Goal: Transaction & Acquisition: Purchase product/service

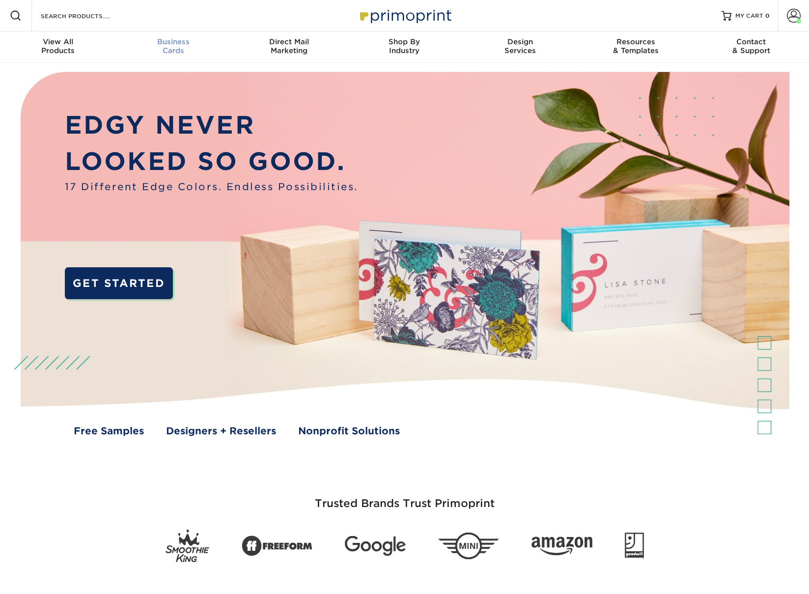
click at [173, 43] on span "Business" at bounding box center [172, 41] width 115 height 9
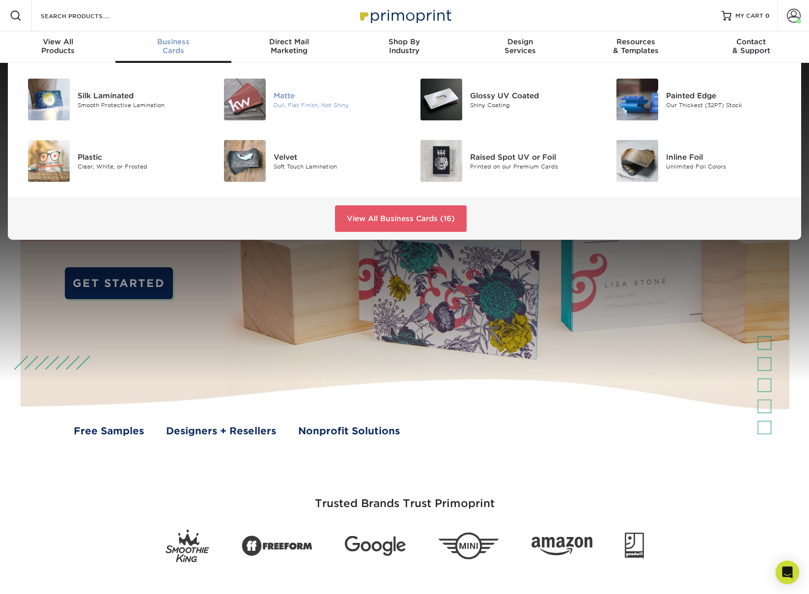
click at [252, 101] on img at bounding box center [245, 100] width 42 height 42
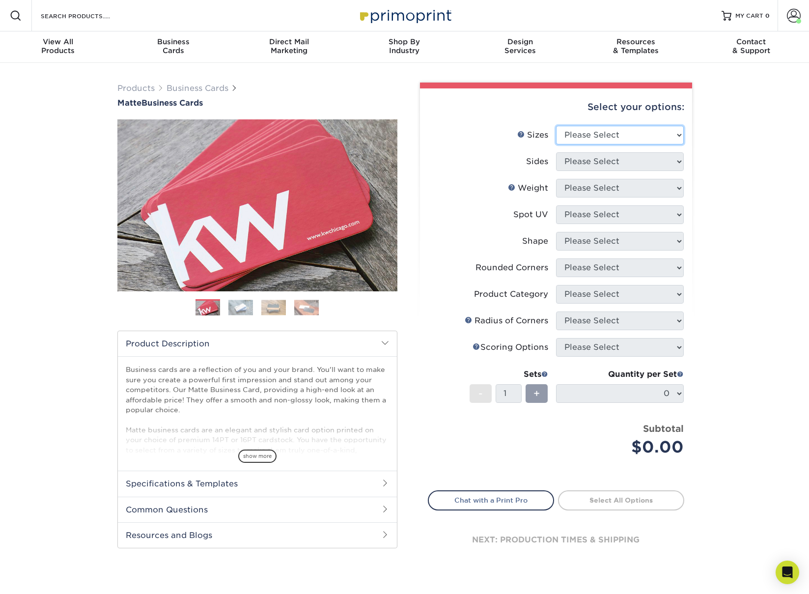
click at [578, 138] on select "Please Select 1.5" x 3.5" - Mini 1.75" x 3.5" - Mini 2" x 2" - Square 2" x 3" -…" at bounding box center [620, 135] width 128 height 19
select select "2.00x3.50"
click at [556, 126] on select "Please Select 1.5" x 3.5" - Mini 1.75" x 3.5" - Mini 2" x 2" - Square 2" x 3" -…" at bounding box center [620, 135] width 128 height 19
click at [576, 158] on select "Please Select Print Both Sides Print Front Only" at bounding box center [620, 161] width 128 height 19
select select "13abbda7-1d64-4f25-8bb2-c179b224825d"
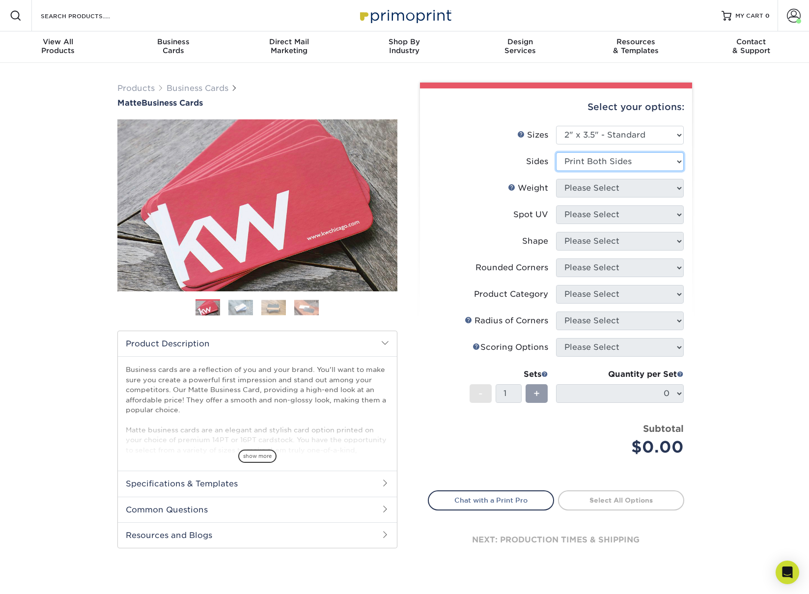
click at [556, 152] on select "Please Select Print Both Sides Print Front Only" at bounding box center [620, 161] width 128 height 19
click at [572, 185] on select "Please Select 16PT 14PT" at bounding box center [620, 188] width 128 height 19
select select "16PT"
click at [556, 179] on select "Please Select 16PT 14PT" at bounding box center [620, 188] width 128 height 19
click at [568, 212] on select "Please Select No Spot UV Front and Back (Both Sides) Front Only Back Only" at bounding box center [620, 214] width 128 height 19
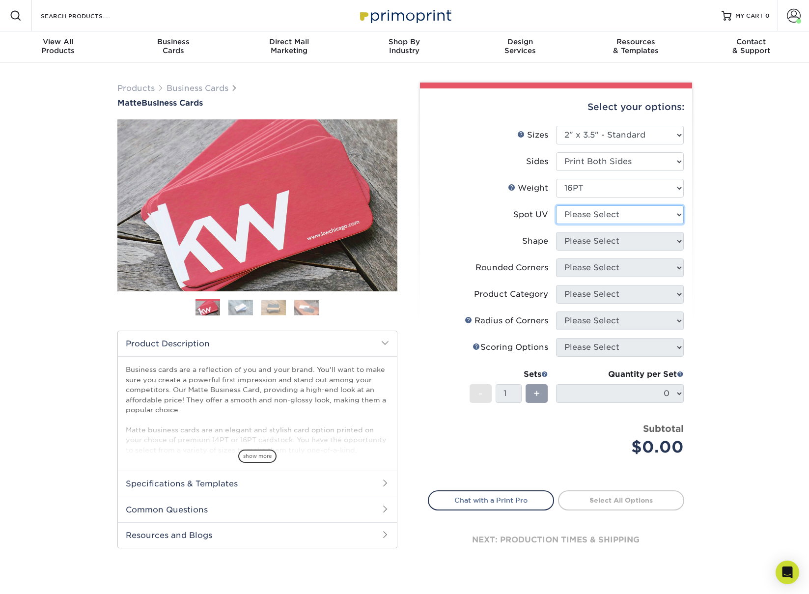
select select "3"
click at [556, 205] on select "Please Select No Spot UV Front and Back (Both Sides) Front Only Back Only" at bounding box center [620, 214] width 128 height 19
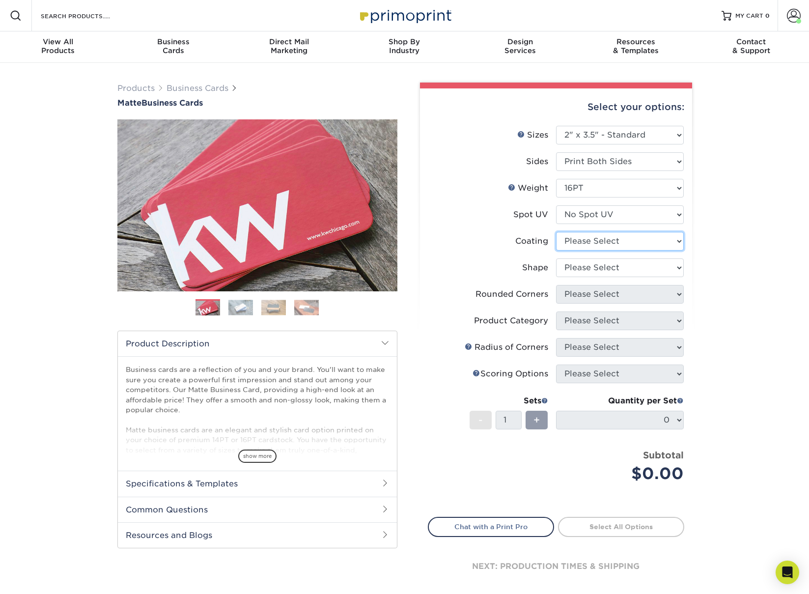
click at [564, 236] on select at bounding box center [620, 241] width 128 height 19
select select "121bb7b5-3b4d-429f-bd8d-bbf80e953313"
click at [556, 232] on select at bounding box center [620, 241] width 128 height 19
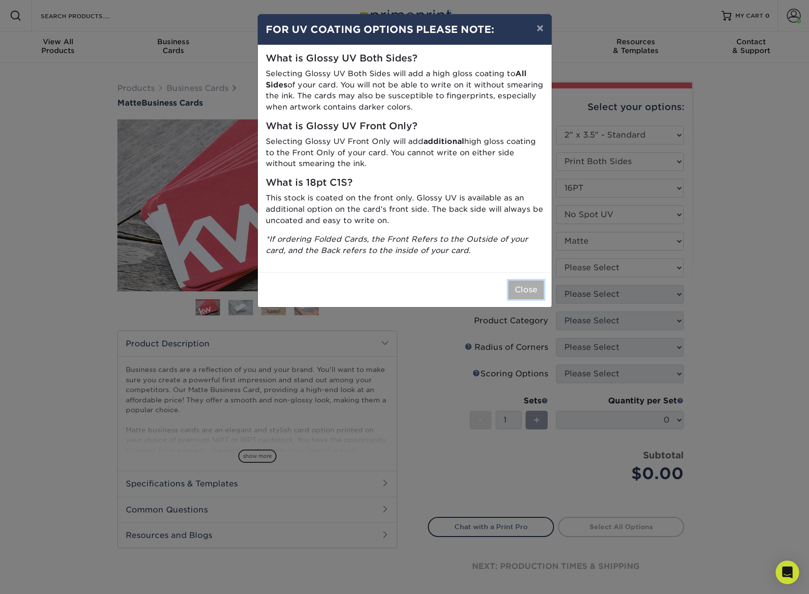
click at [521, 289] on button "Close" at bounding box center [525, 289] width 35 height 19
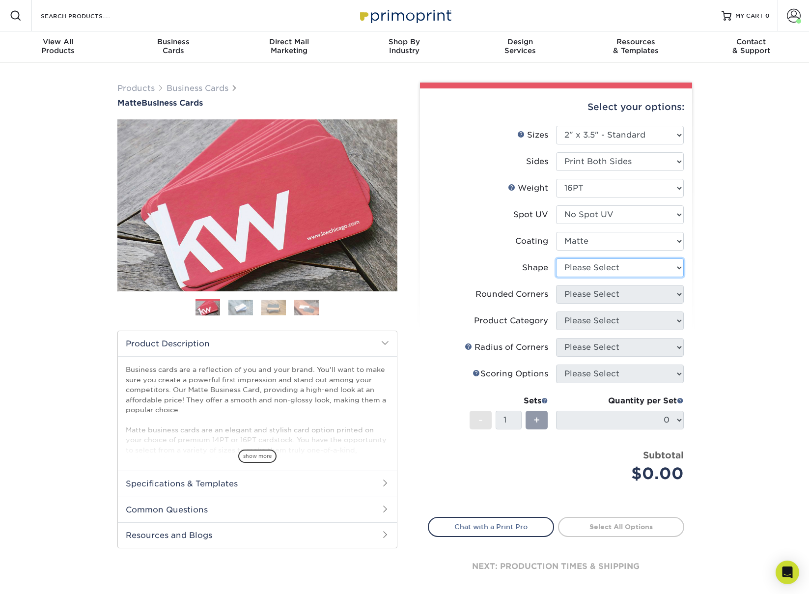
click at [583, 265] on select "Please Select Standard Oval" at bounding box center [620, 267] width 128 height 19
select select "standard"
click at [556, 258] on select "Please Select Standard Oval" at bounding box center [620, 267] width 128 height 19
click at [577, 295] on select "Please Select Yes - Round 2 Corners Yes - Round 4 Corners No" at bounding box center [620, 294] width 128 height 19
select select "0"
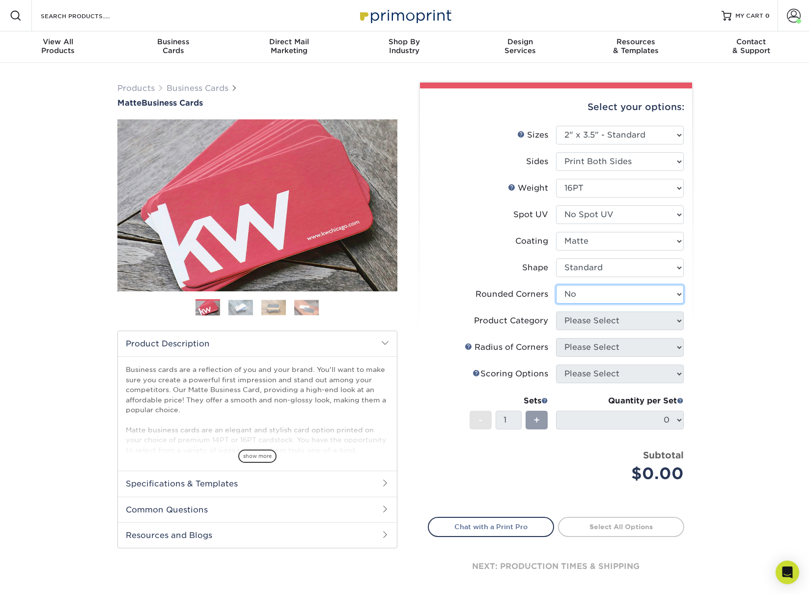
click at [556, 285] on select "Please Select Yes - Round 2 Corners Yes - Round 4 Corners No" at bounding box center [620, 294] width 128 height 19
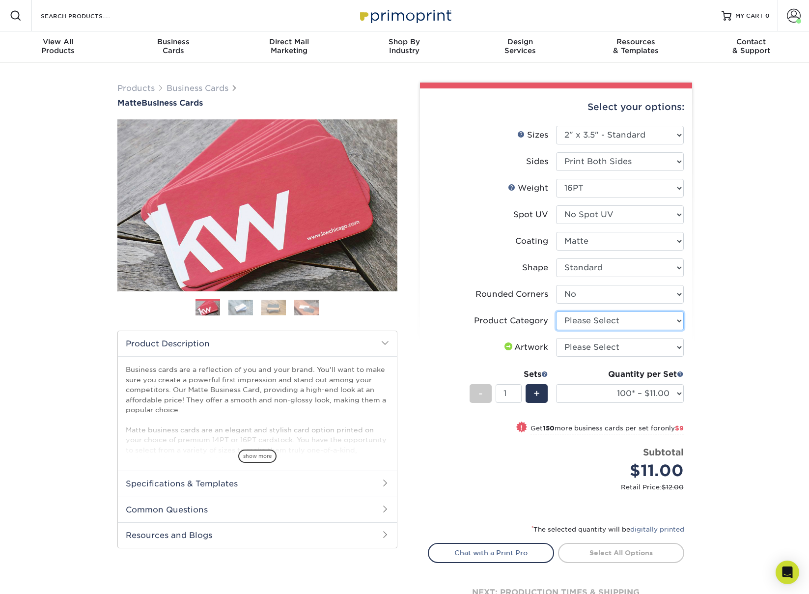
click at [573, 321] on select "Please Select Business Cards" at bounding box center [620, 320] width 128 height 19
select select "3b5148f1-0588-4f88-a218-97bcfdce65c1"
click at [556, 311] on select "Please Select Business Cards" at bounding box center [620, 320] width 128 height 19
click at [571, 347] on select "Please Select I will upload files I need a design - $100" at bounding box center [620, 347] width 128 height 19
select select "upload"
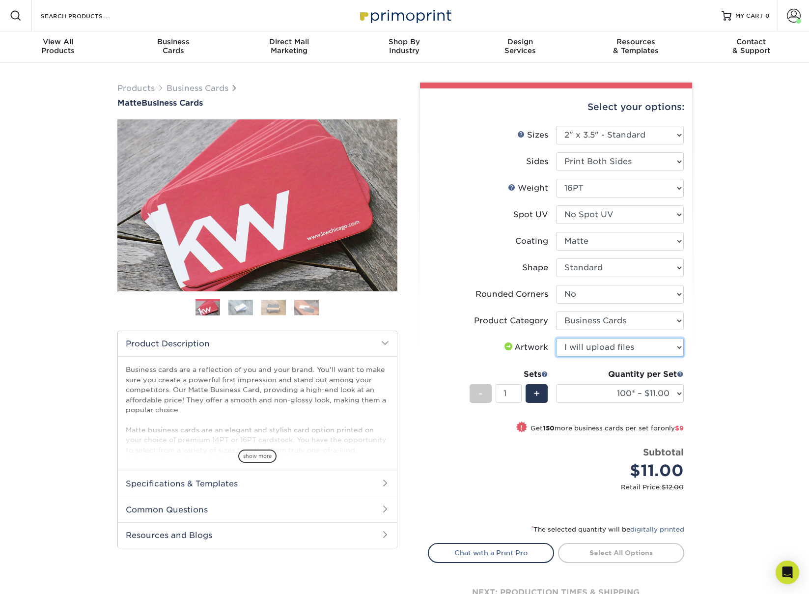
click at [556, 338] on select "Please Select I will upload files I need a design - $100" at bounding box center [620, 347] width 128 height 19
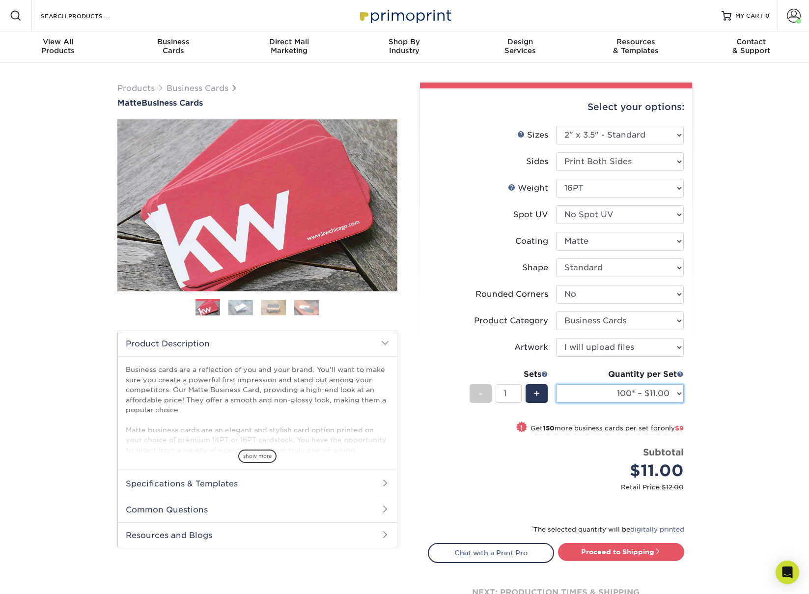
click at [572, 392] on select "100* – $11.00 250* – $20.00 500 – $39.00 1000 – $49.00 2500 – $87.00 5000 – $16…" at bounding box center [620, 393] width 128 height 19
select select "500 – $39.00"
click at [556, 384] on select "100* – $11.00 250* – $20.00 500 – $39.00 1000 – $49.00 2500 – $87.00 5000 – $16…" at bounding box center [620, 393] width 128 height 19
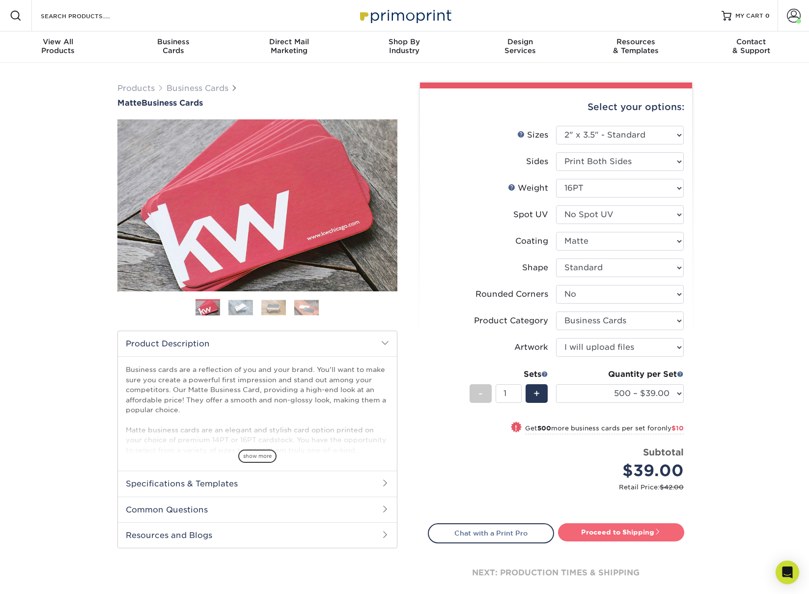
click at [594, 533] on link "Proceed to Shipping" at bounding box center [621, 532] width 126 height 18
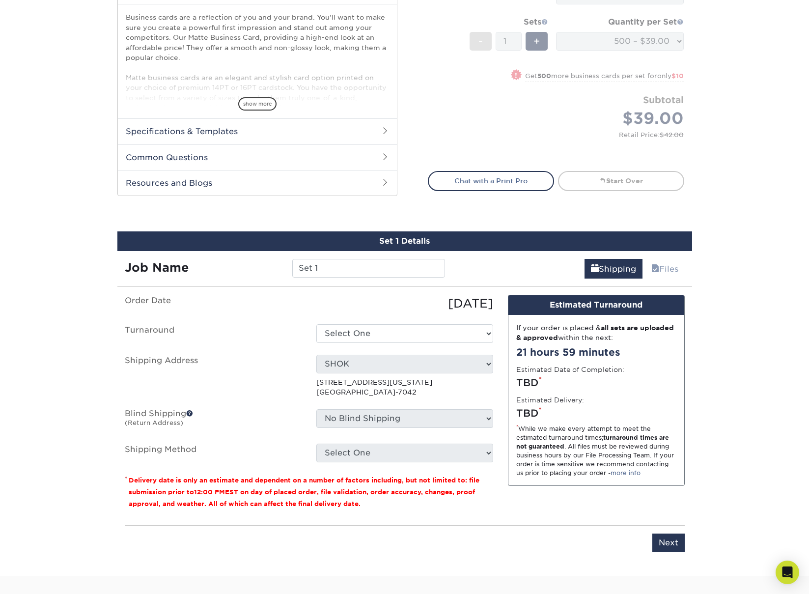
scroll to position [550, 0]
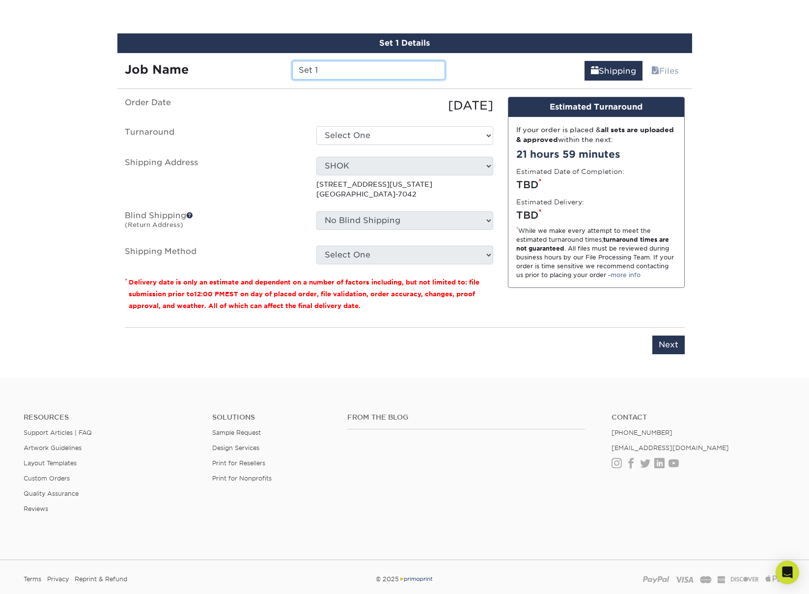
click at [305, 69] on input "Set 1" at bounding box center [368, 70] width 153 height 19
paste input "Bryan Swafford"
type input "OPG+ [PERSON_NAME] [DATE]"
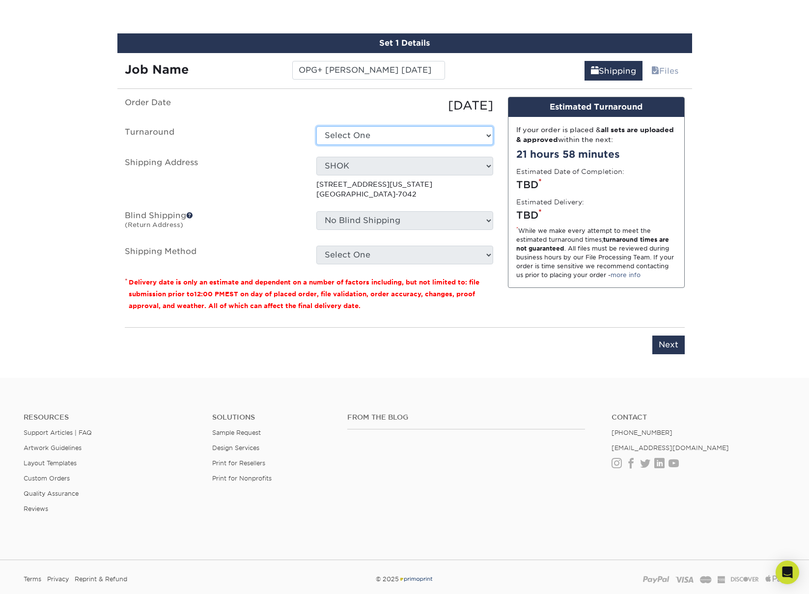
click at [359, 136] on select "Select One 2-4 Business Days 2 Day Next Business Day" at bounding box center [404, 135] width 177 height 19
select select "b78ebb40-f3d8-446a-8df3-6de10c612245"
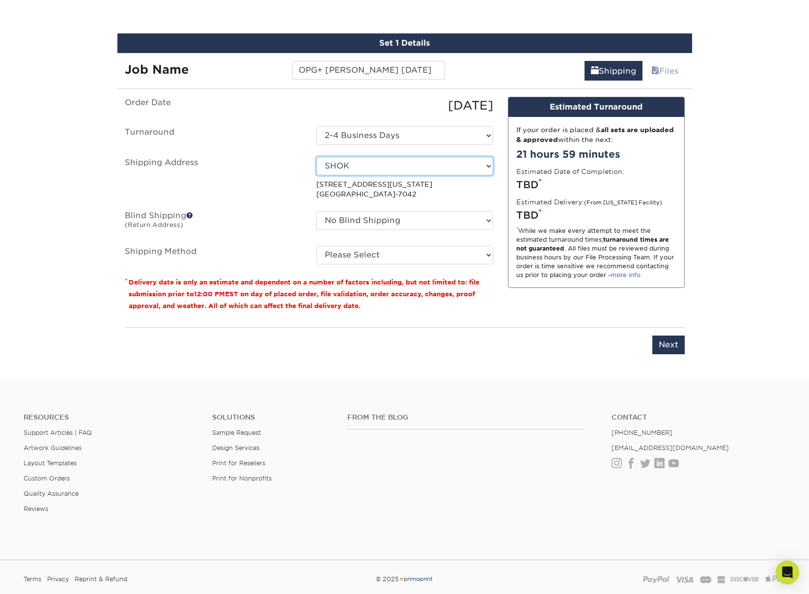
click at [358, 165] on select "Select One Antonia Duncan AVANT -GARDE DESIGN BankAmericard BTD Charles Gray Ch…" at bounding box center [404, 166] width 177 height 19
select select "123540"
click at [359, 220] on select "No Blind Shipping Antonia Duncan AVANT -GARDE DESIGN BankAmericard BTD Charles …" at bounding box center [404, 220] width 177 height 19
select select "283346"
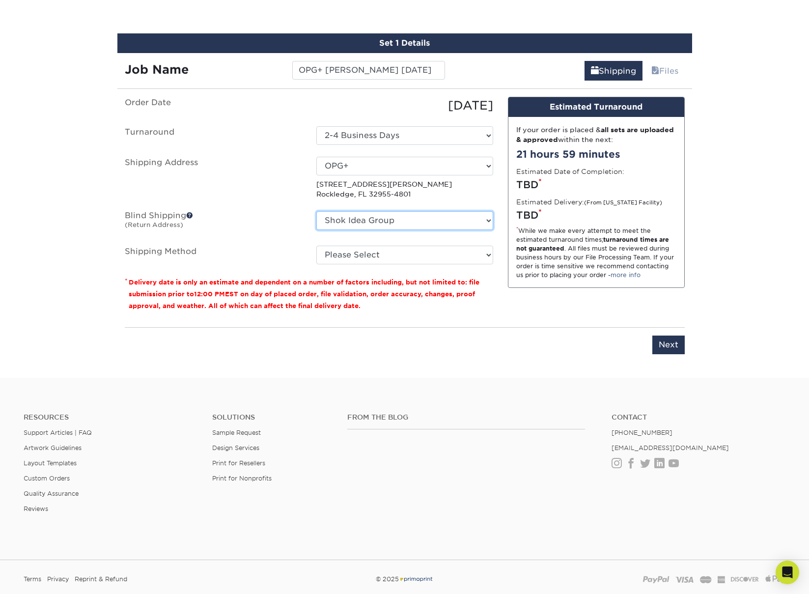
click at [316, 211] on select "No Blind Shipping Antonia Duncan AVANT -GARDE DESIGN BankAmericard BTD Charles …" at bounding box center [404, 220] width 177 height 19
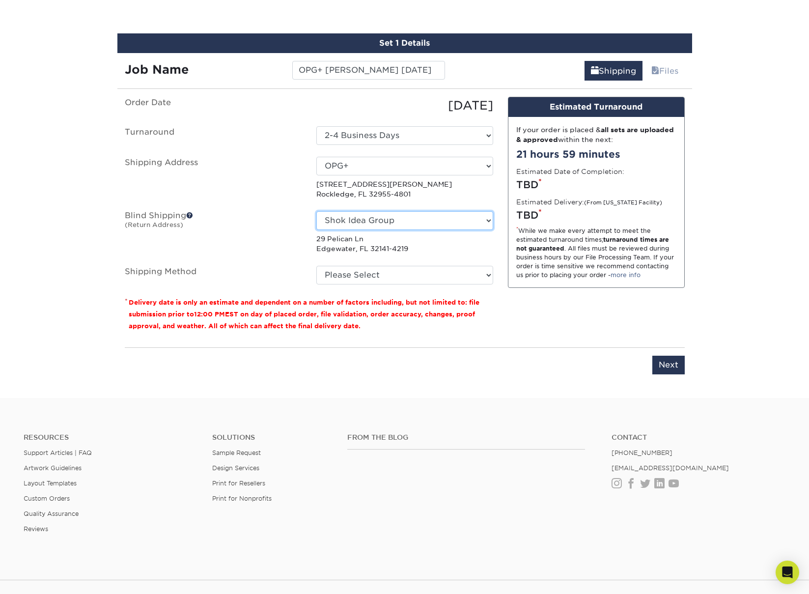
scroll to position [549, 0]
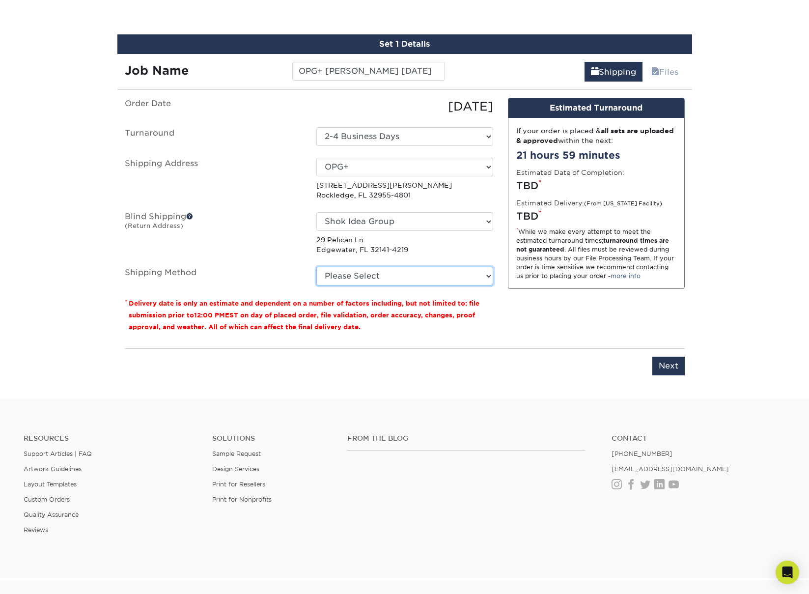
click at [355, 276] on select "Please Select Ground Shipping (+$8.96) 3 Day Shipping Service (+$15.34) 2 Day A…" at bounding box center [404, 276] width 177 height 19
select select "03"
click at [316, 267] on select "Please Select Ground Shipping (+$8.96) 3 Day Shipping Service (+$15.34) 2 Day A…" at bounding box center [404, 276] width 177 height 19
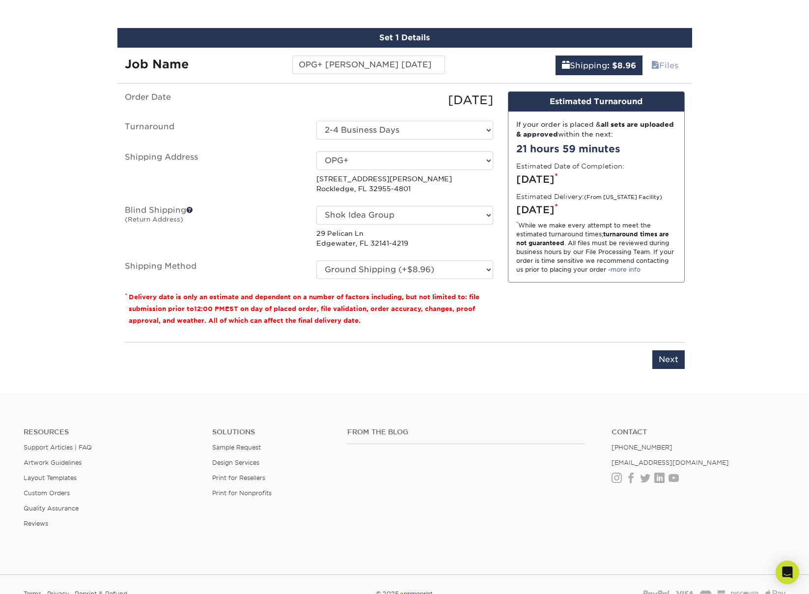
click at [688, 364] on div "You've choosen mailing services! If you have a csv address list please upload i…" at bounding box center [404, 235] width 575 height 289
click at [676, 361] on input "Next" at bounding box center [668, 359] width 32 height 19
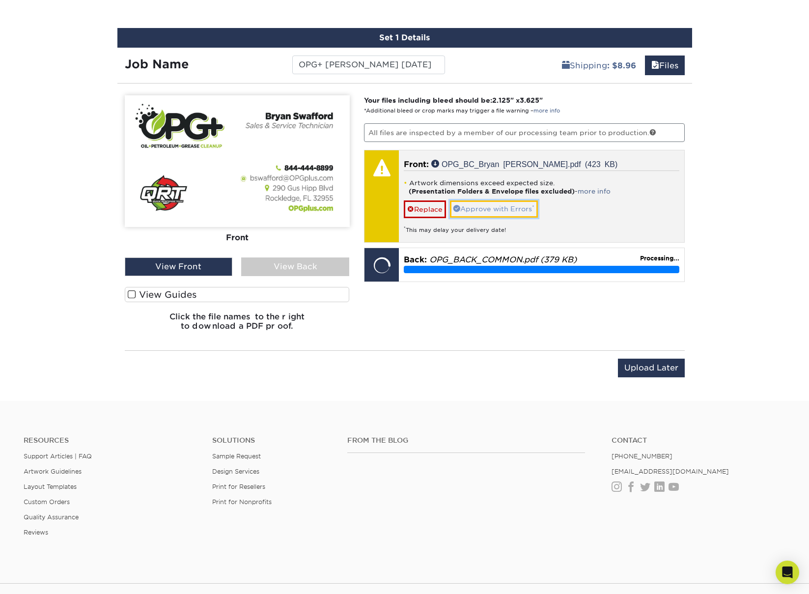
click at [508, 212] on link "Approve with Errors *" at bounding box center [494, 208] width 88 height 17
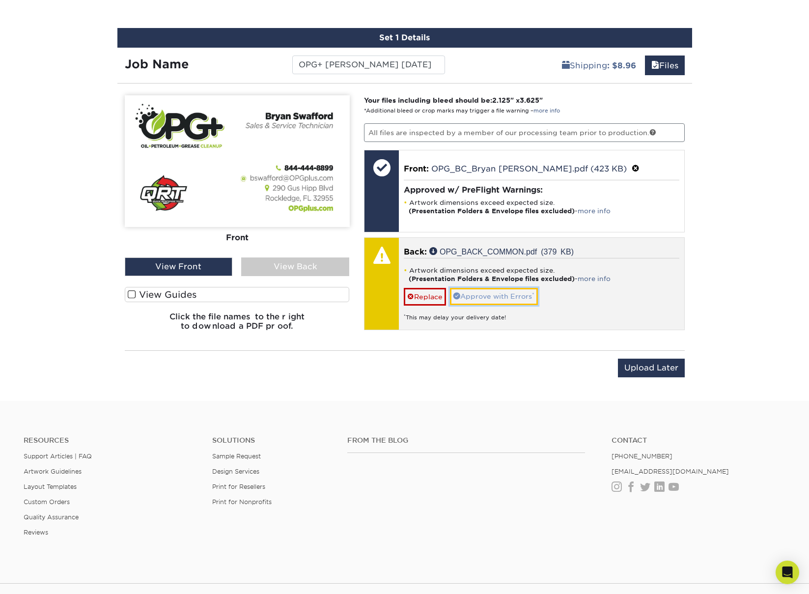
click at [497, 295] on link "Approve with Errors *" at bounding box center [494, 296] width 88 height 17
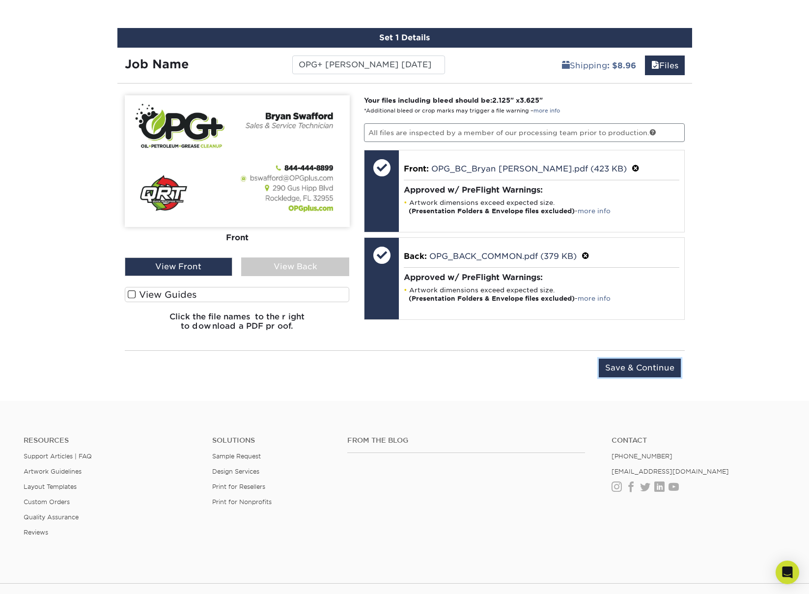
click at [638, 372] on input "Save & Continue" at bounding box center [640, 368] width 82 height 19
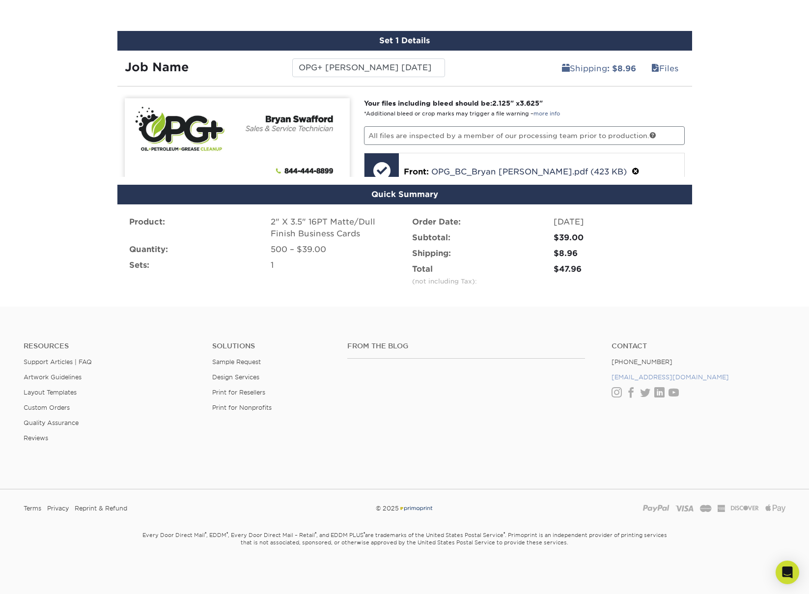
scroll to position [513, 0]
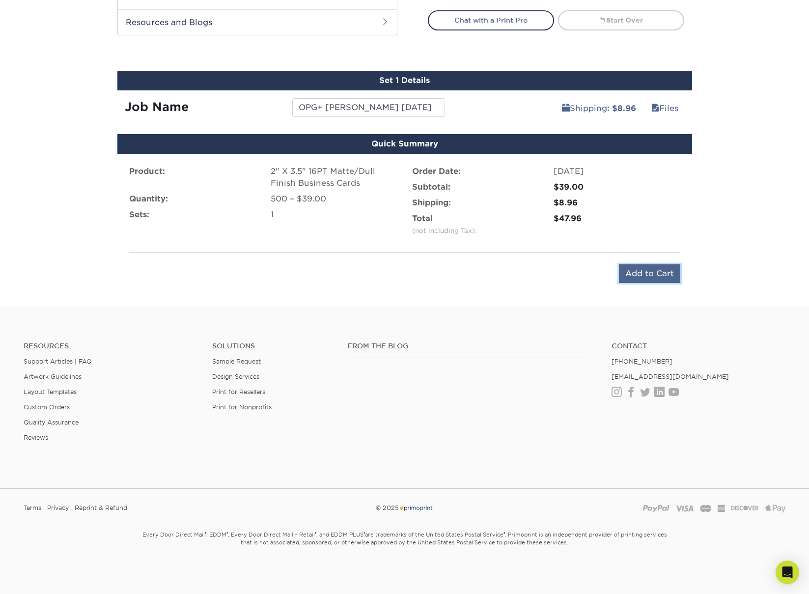
click at [654, 269] on input "Add to Cart" at bounding box center [649, 273] width 61 height 19
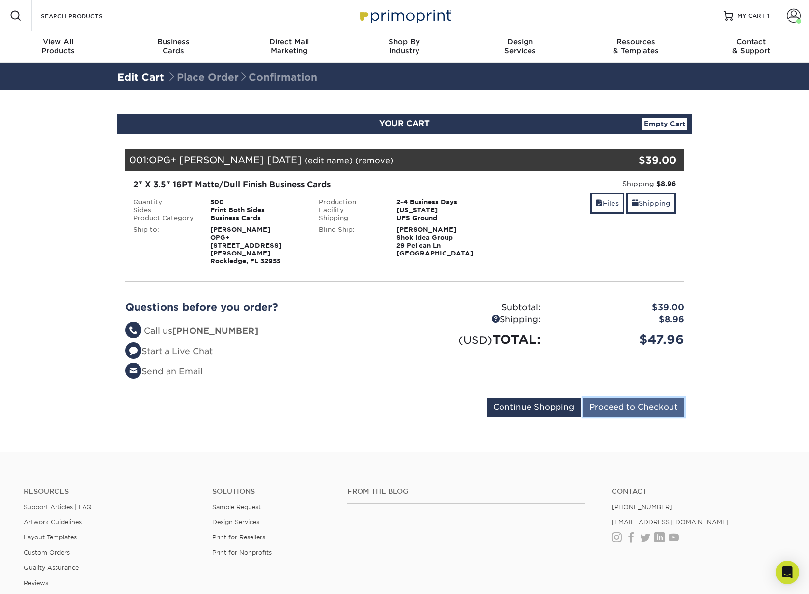
click at [628, 398] on input "Proceed to Checkout" at bounding box center [633, 407] width 101 height 19
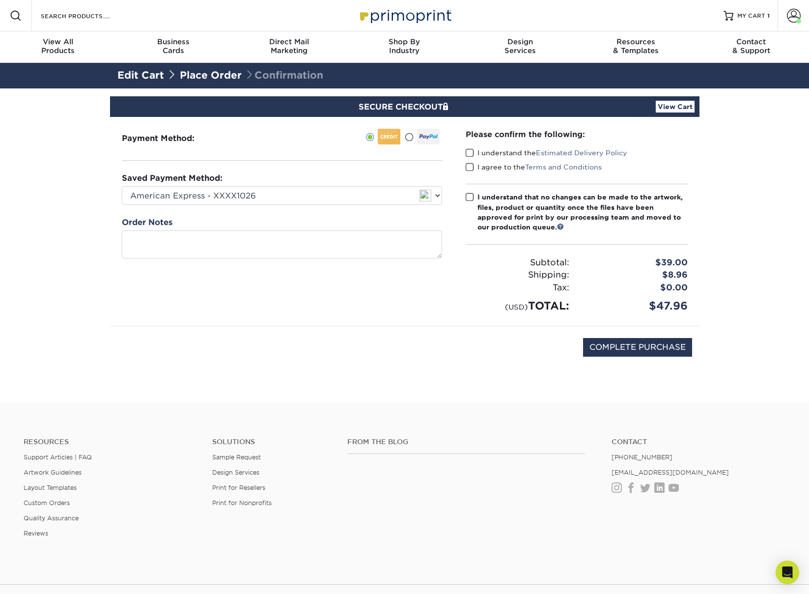
click at [471, 151] on span at bounding box center [470, 152] width 8 height 9
click at [0, 0] on input "I understand the Estimated Delivery Policy" at bounding box center [0, 0] width 0 height 0
click at [468, 168] on span at bounding box center [470, 167] width 8 height 9
click at [0, 0] on input "I agree to the Terms and Conditions" at bounding box center [0, 0] width 0 height 0
click at [468, 195] on span at bounding box center [470, 197] width 8 height 9
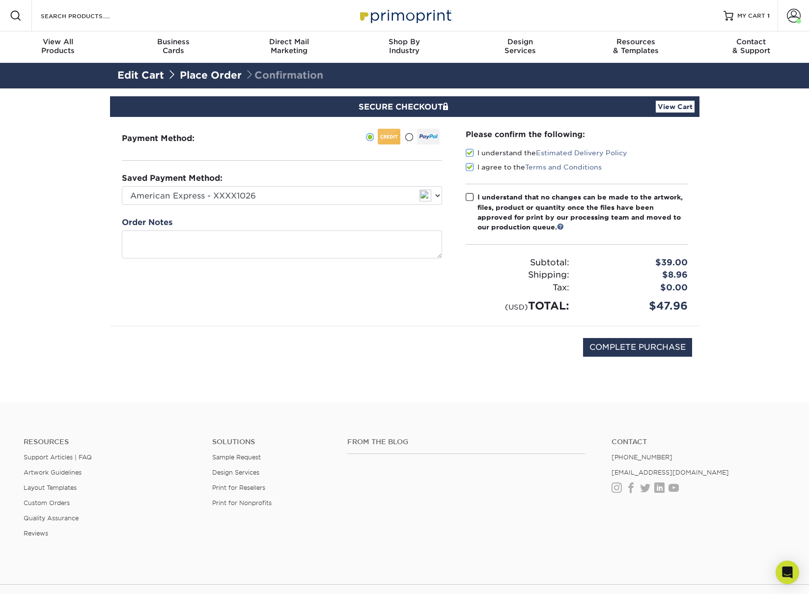
click at [0, 0] on input "I understand that no changes can be made to the artwork, files, product or quan…" at bounding box center [0, 0] width 0 height 0
click at [608, 338] on input "COMPLETE PURCHASE" at bounding box center [637, 347] width 109 height 19
type input "PROCESSING, PLEASE WAIT..."
